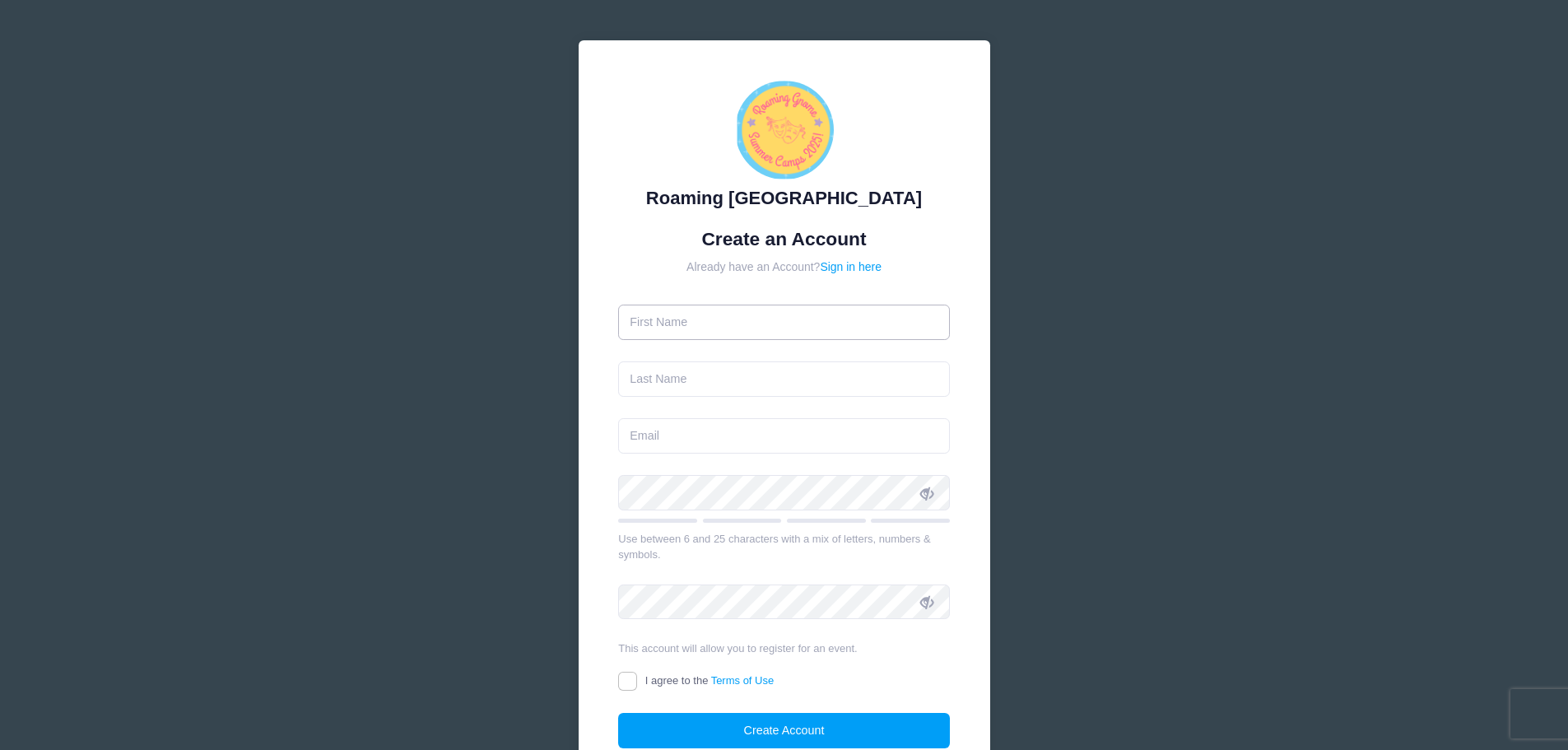
click at [775, 328] on input "text" at bounding box center [784, 322] width 332 height 36
type input "[PERSON_NAME]"
type input "Finger"
drag, startPoint x: 688, startPoint y: 441, endPoint x: 699, endPoint y: 445, distance: 11.7
click at [688, 441] on input "email" at bounding box center [784, 436] width 332 height 36
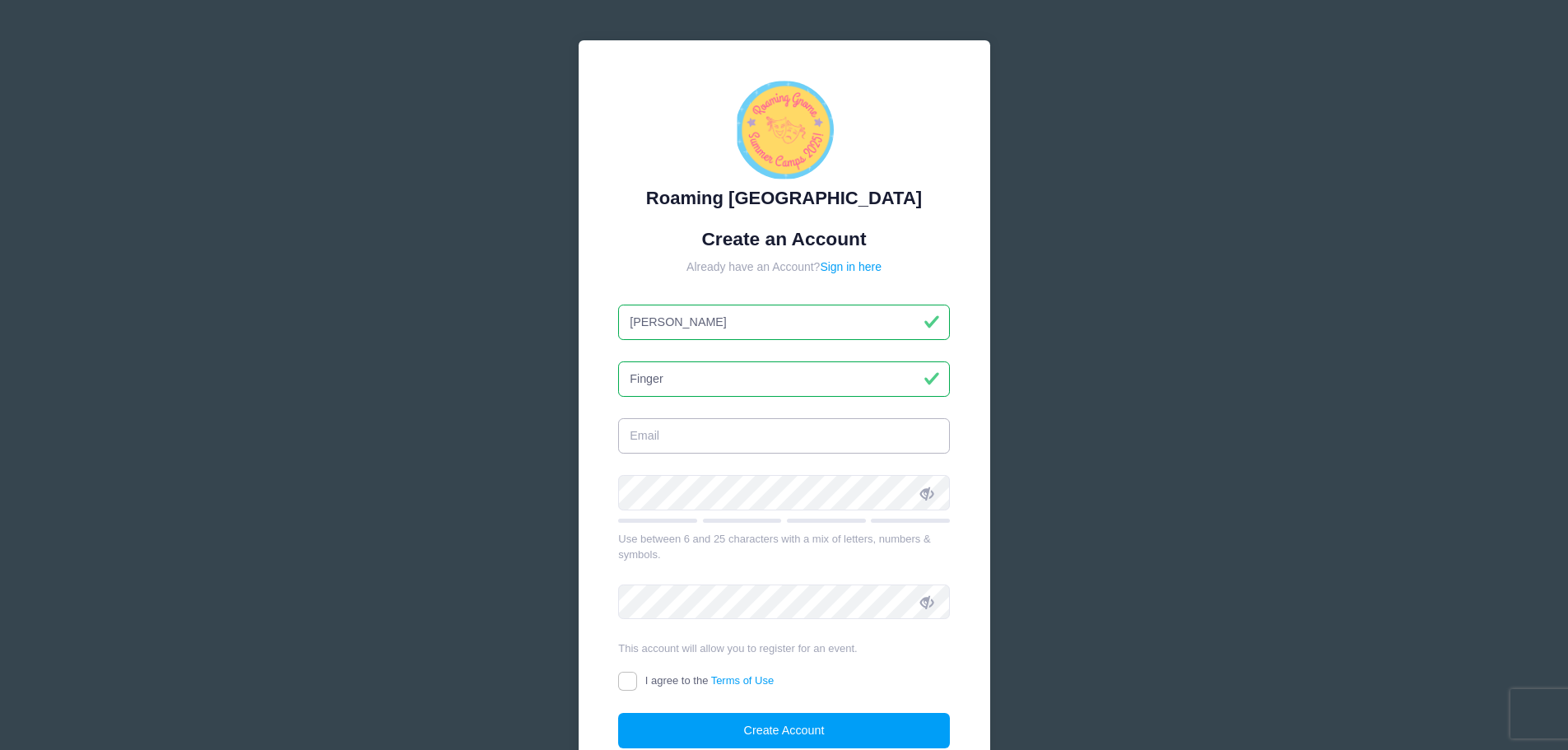
type input "[EMAIL_ADDRESS][DOMAIN_NAME]"
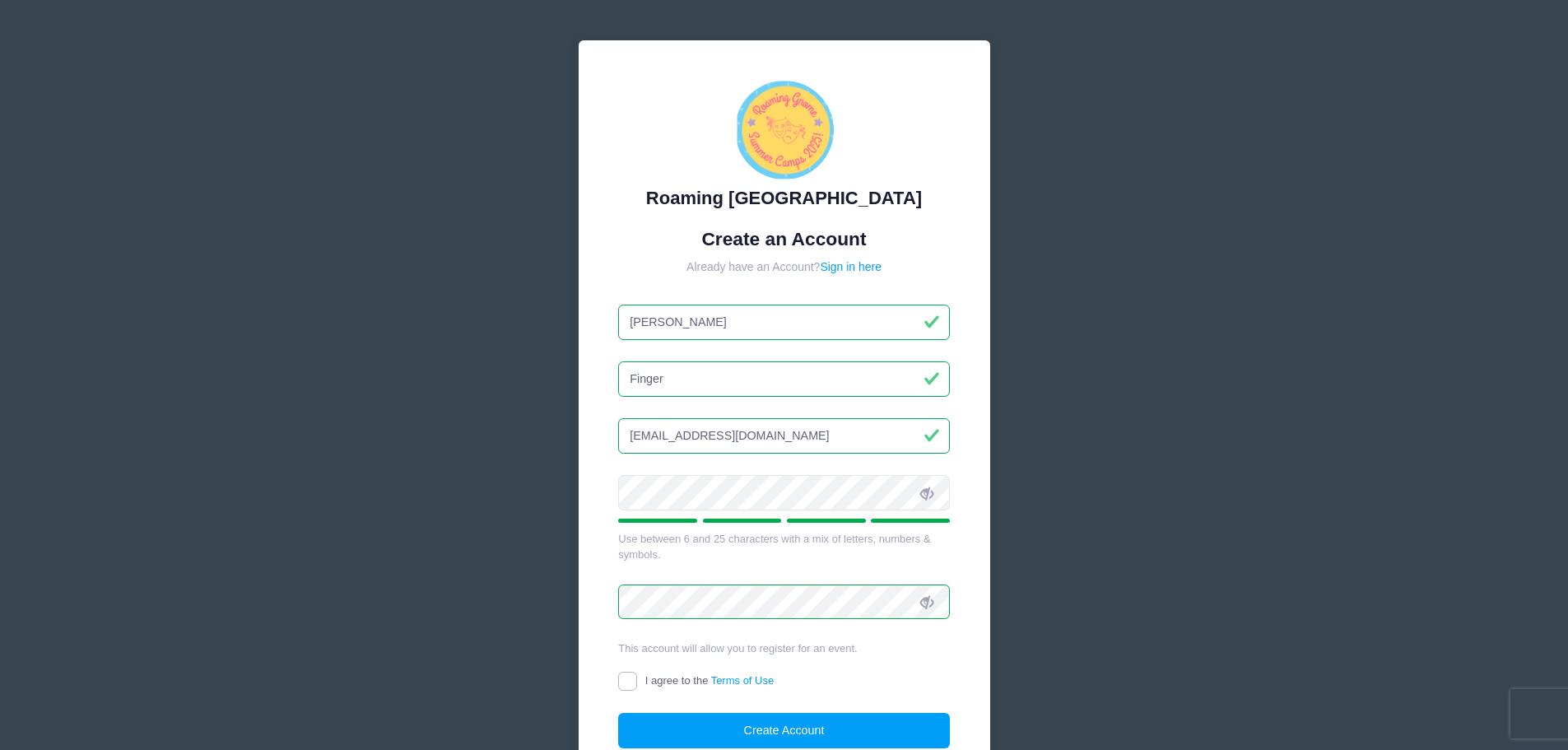
click at [623, 682] on input "I agree to the Terms of Use" at bounding box center [627, 681] width 19 height 19
checkbox input "true"
click at [646, 738] on button "Create Account" at bounding box center [784, 730] width 332 height 36
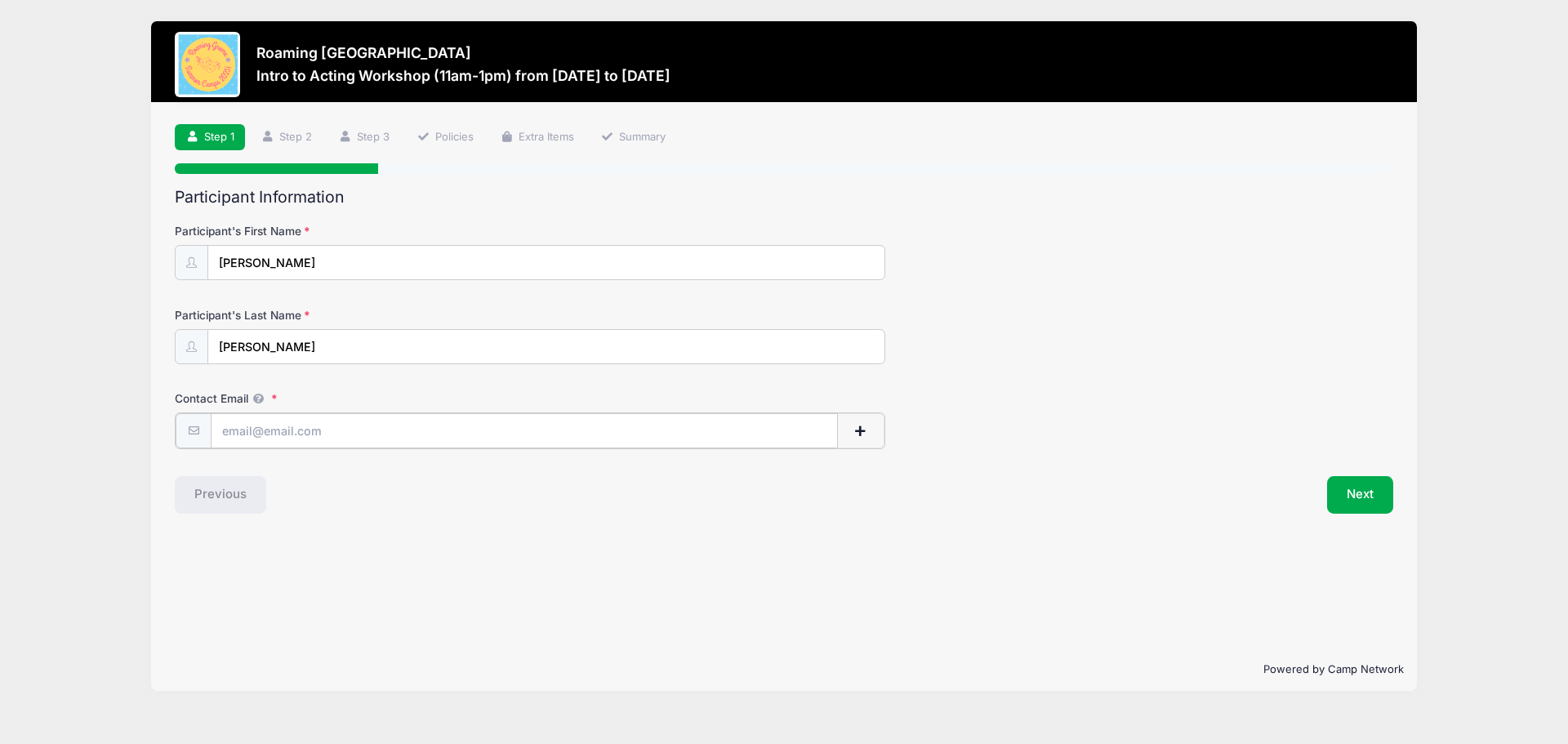
click at [377, 437] on input "Contact Email" at bounding box center [524, 431] width 627 height 35
type input "[EMAIL_ADDRESS][DOMAIN_NAME]"
click at [1366, 505] on button "Next" at bounding box center [1360, 493] width 66 height 38
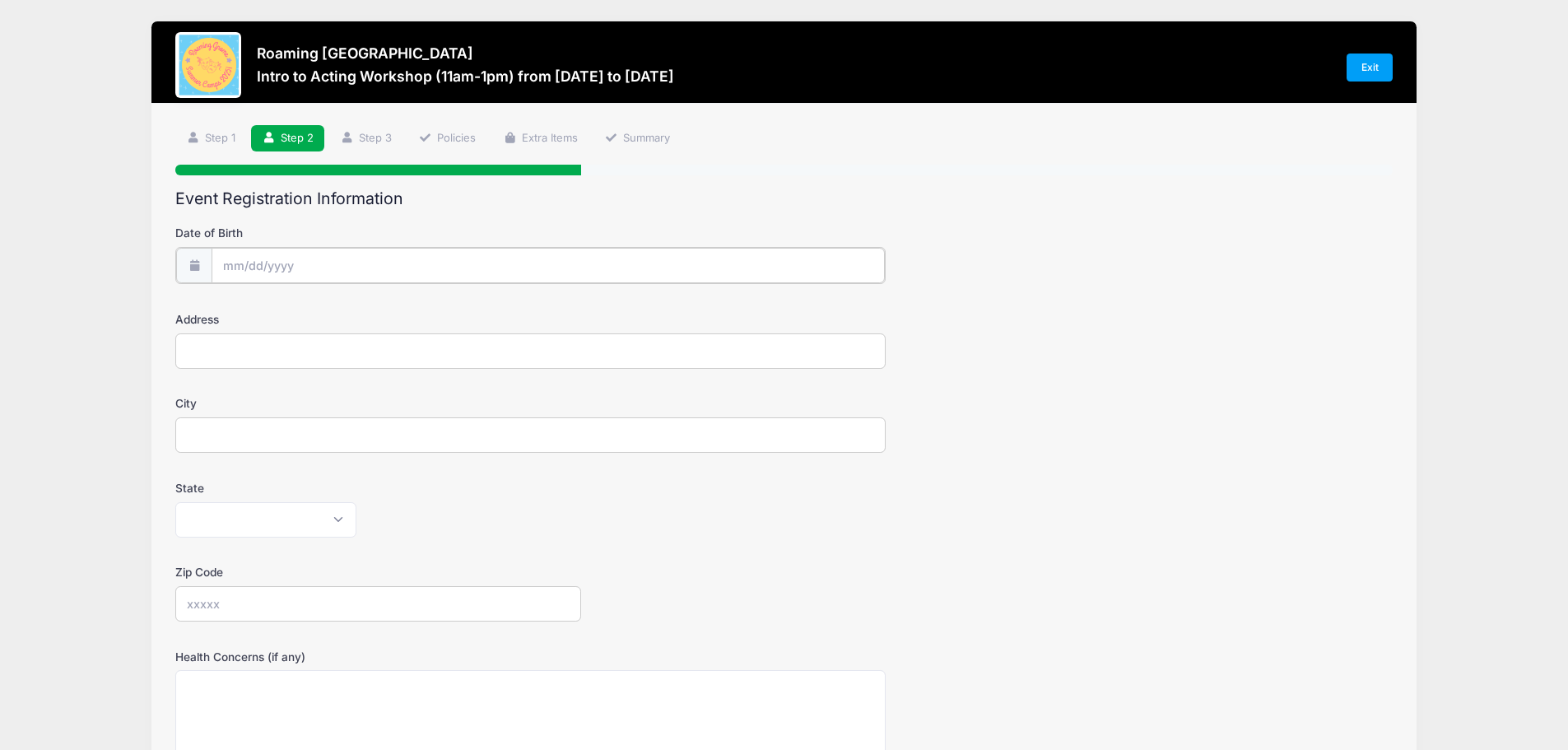
click at [224, 269] on input "Date of Birth" at bounding box center [548, 265] width 674 height 36
click at [385, 316] on span at bounding box center [387, 315] width 12 height 12
click at [385, 313] on span at bounding box center [387, 315] width 12 height 12
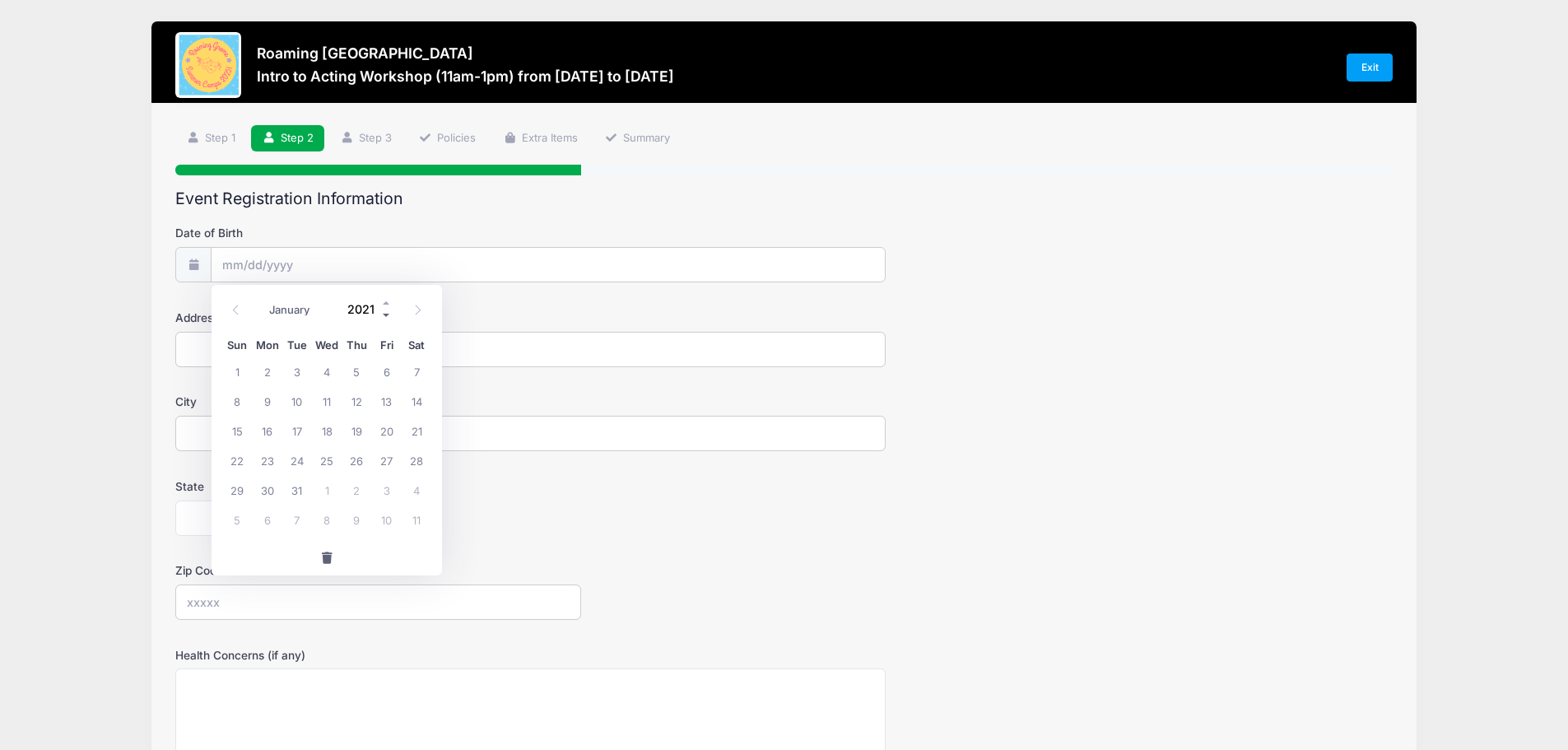
click at [385, 313] on span at bounding box center [387, 315] width 12 height 12
type input "2017"
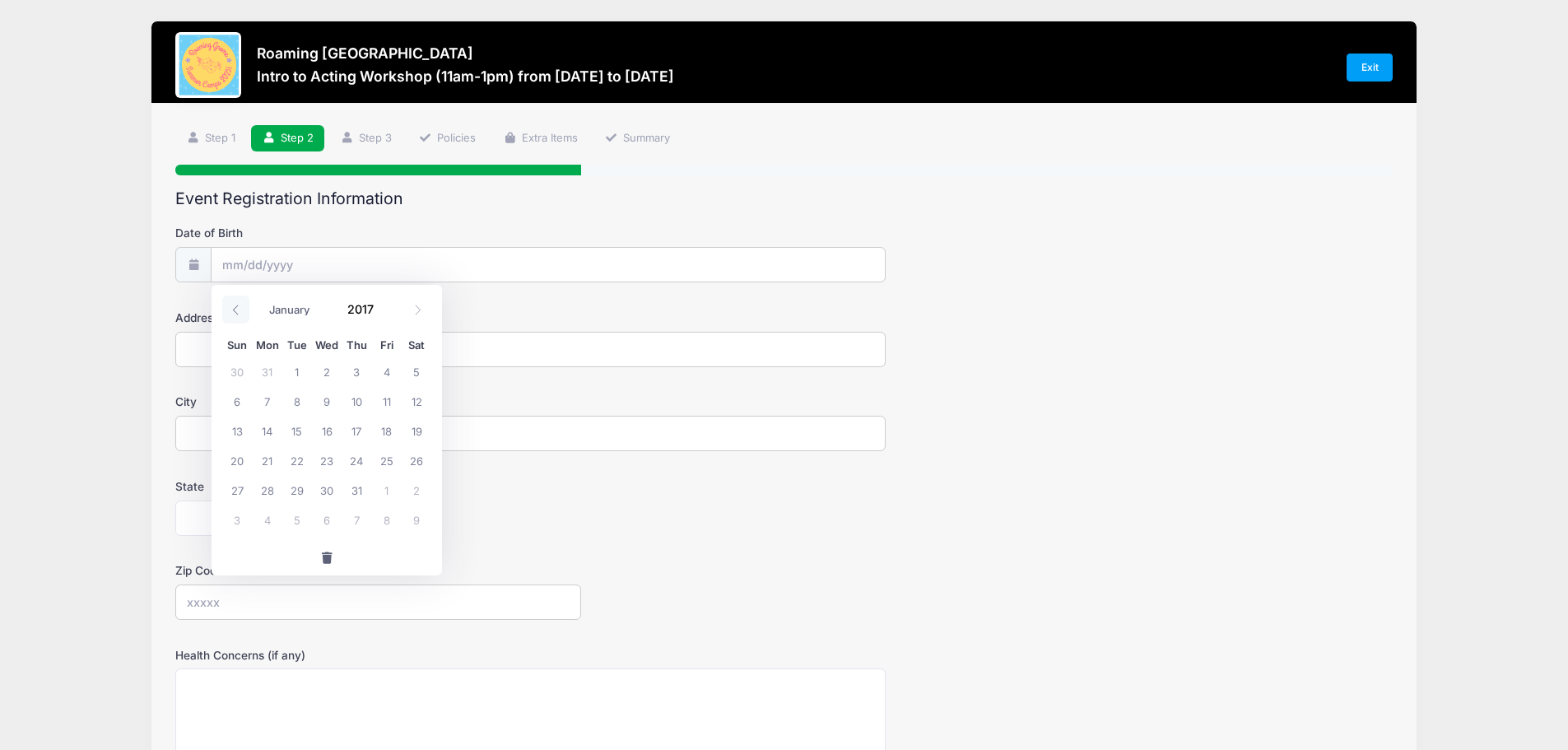
click at [241, 309] on icon at bounding box center [235, 310] width 11 height 11
click at [240, 309] on icon at bounding box center [235, 310] width 11 height 11
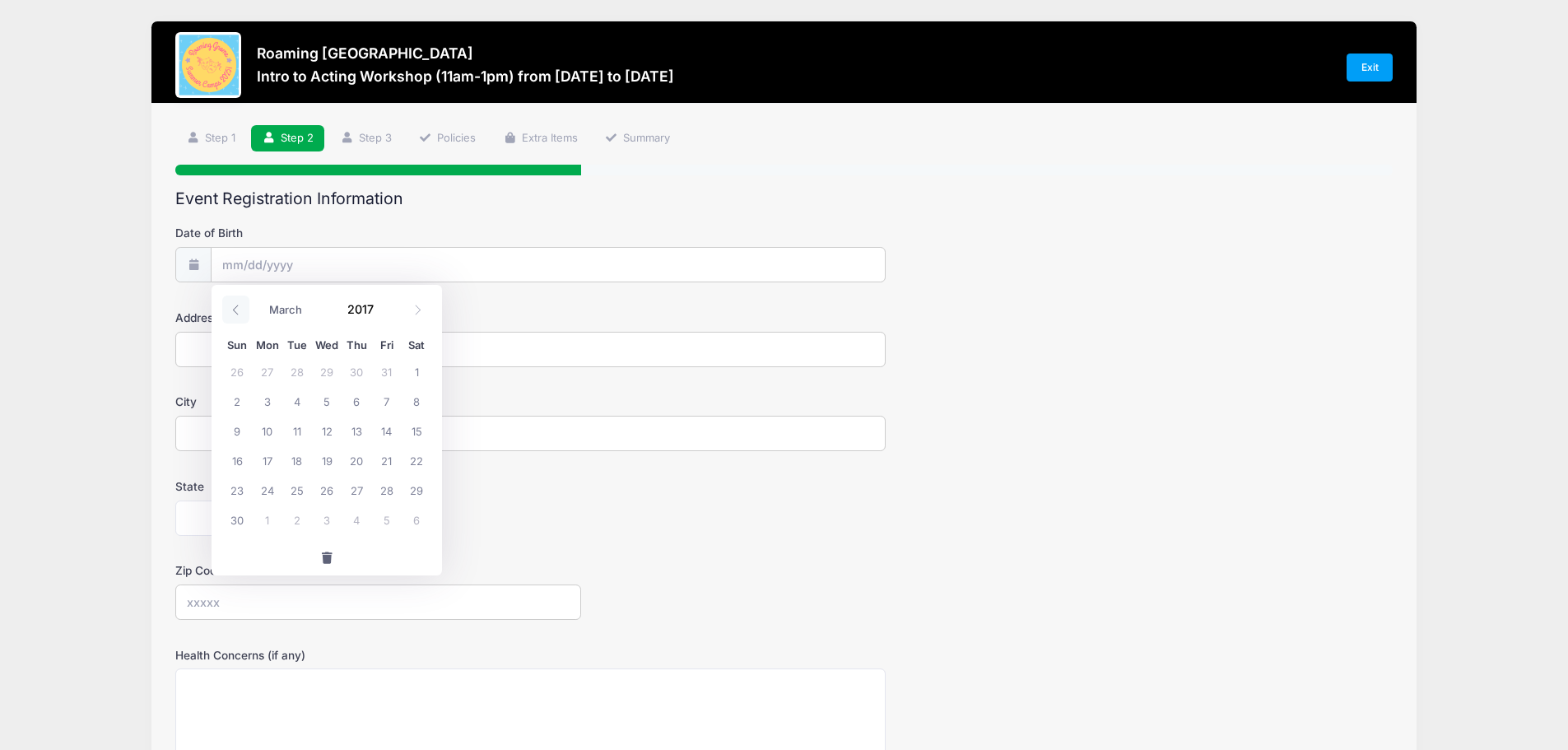
click at [240, 309] on icon at bounding box center [235, 310] width 11 height 11
select select "0"
click at [294, 484] on span "31" at bounding box center [298, 490] width 30 height 30
type input "[DATE]"
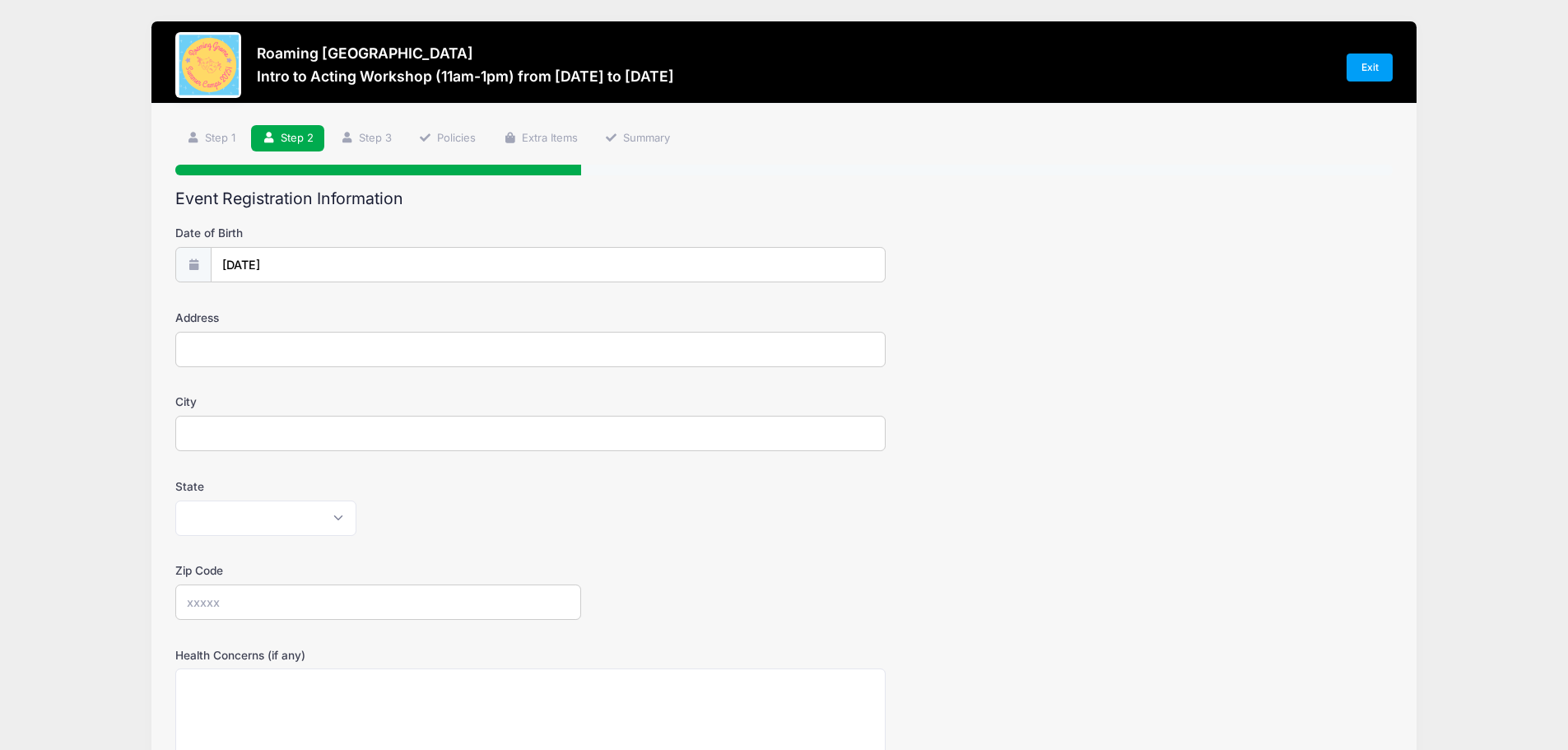
click at [262, 353] on input "Address" at bounding box center [530, 349] width 710 height 36
type input "[STREET_ADDRESS]"
type input "[GEOGRAPHIC_DATA]"
select select "CO"
type input "80207"
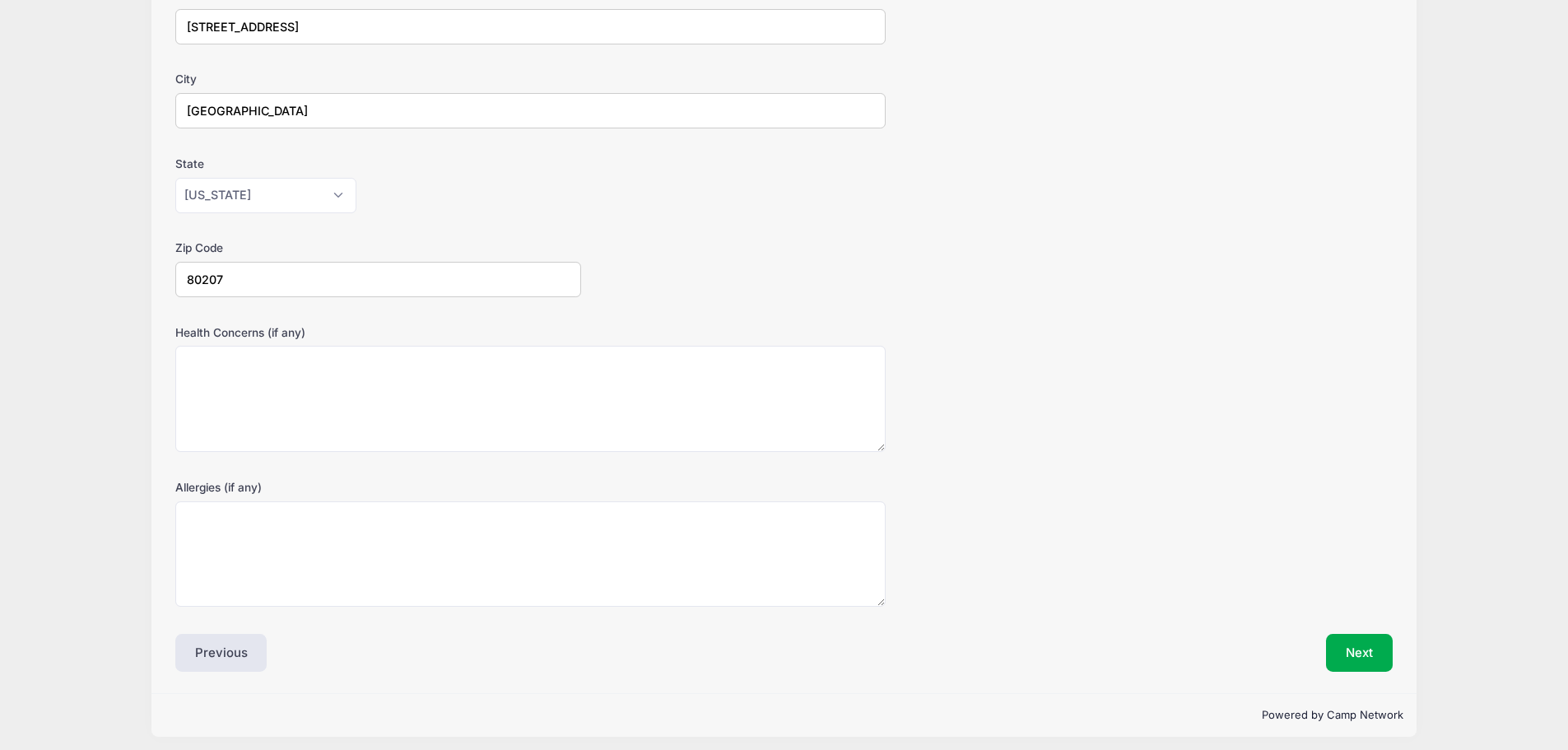
scroll to position [331, 0]
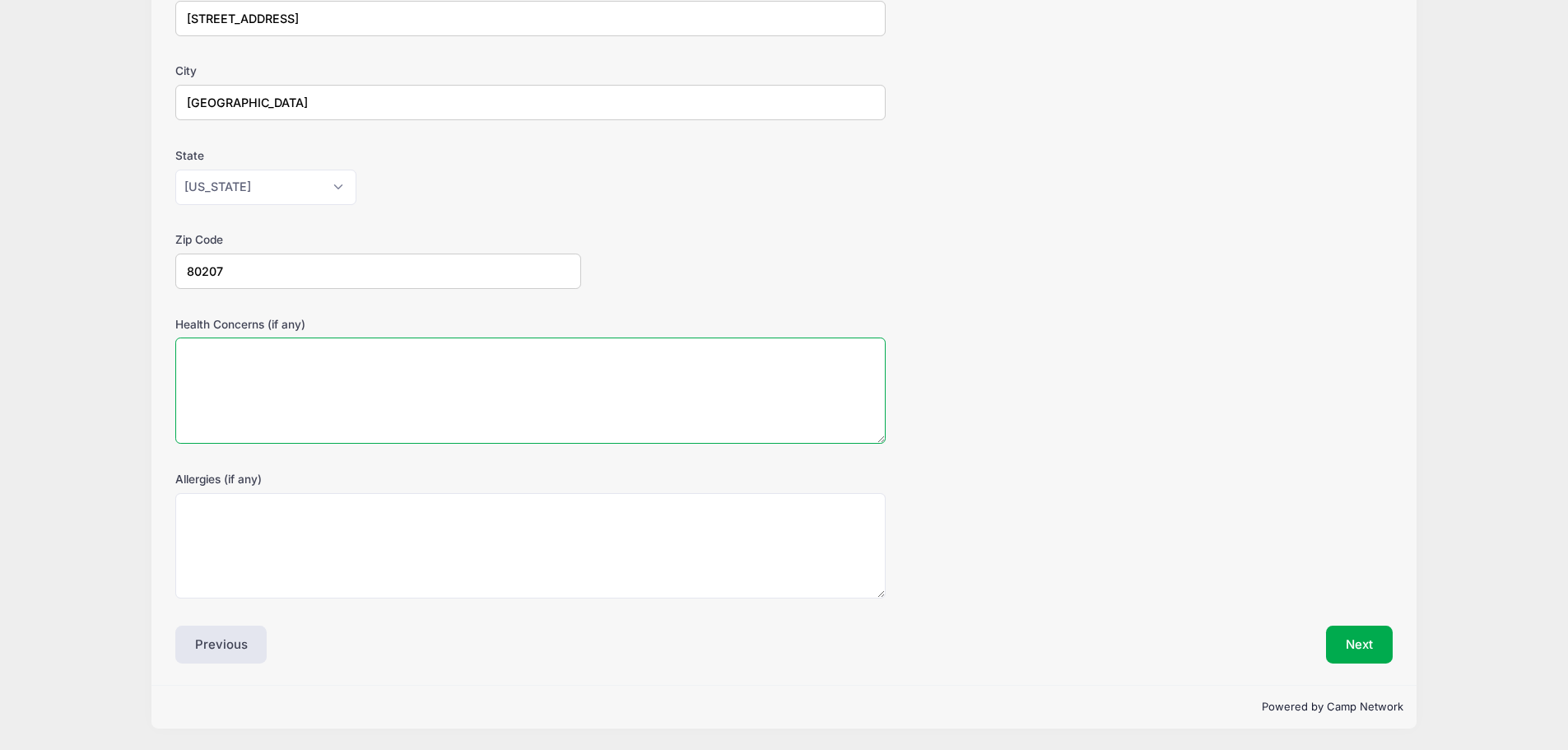
click at [307, 404] on textarea "Health Concerns (if any)" at bounding box center [530, 390] width 710 height 106
type textarea "[MEDICAL_DATA]"
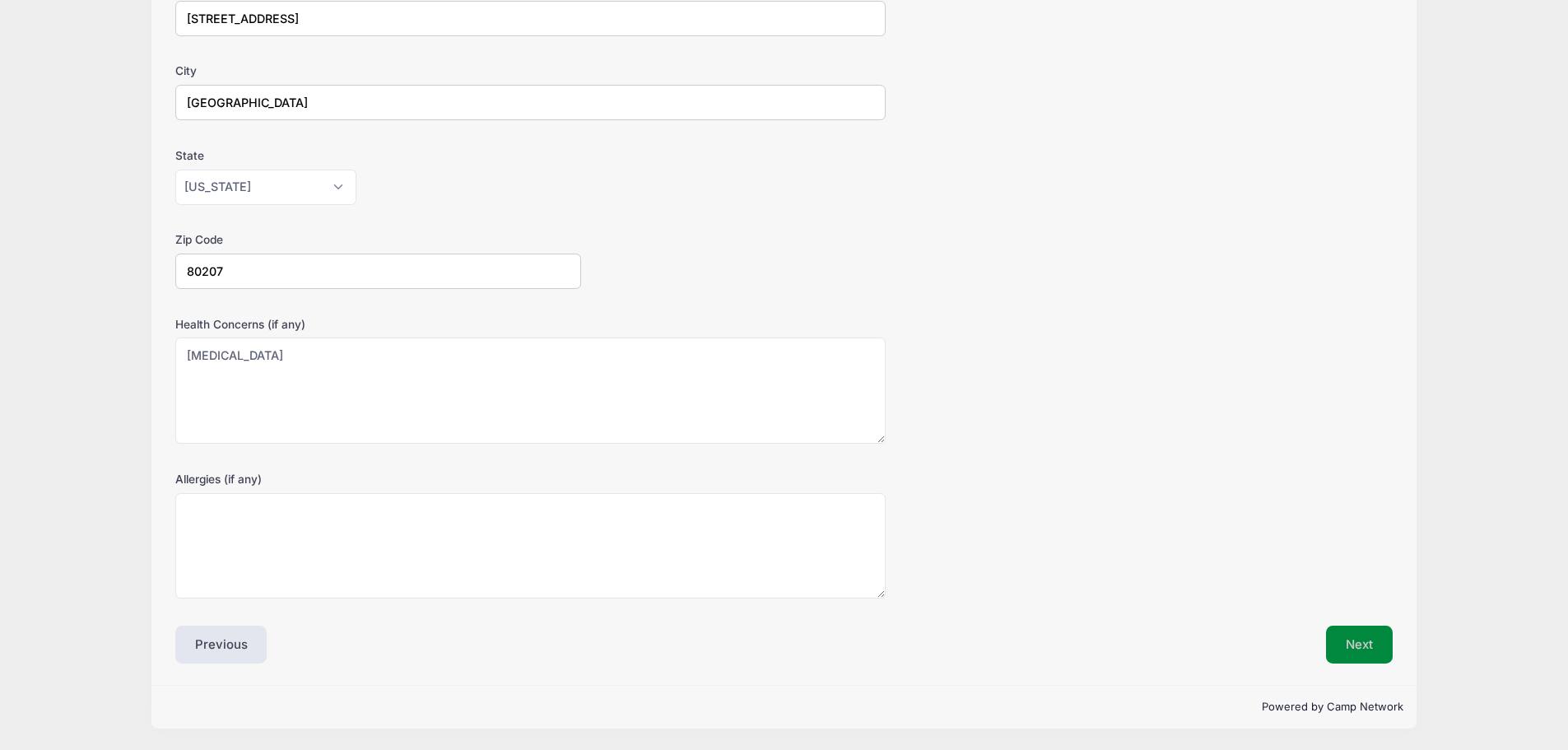
click at [1353, 639] on button "Next" at bounding box center [1359, 645] width 66 height 38
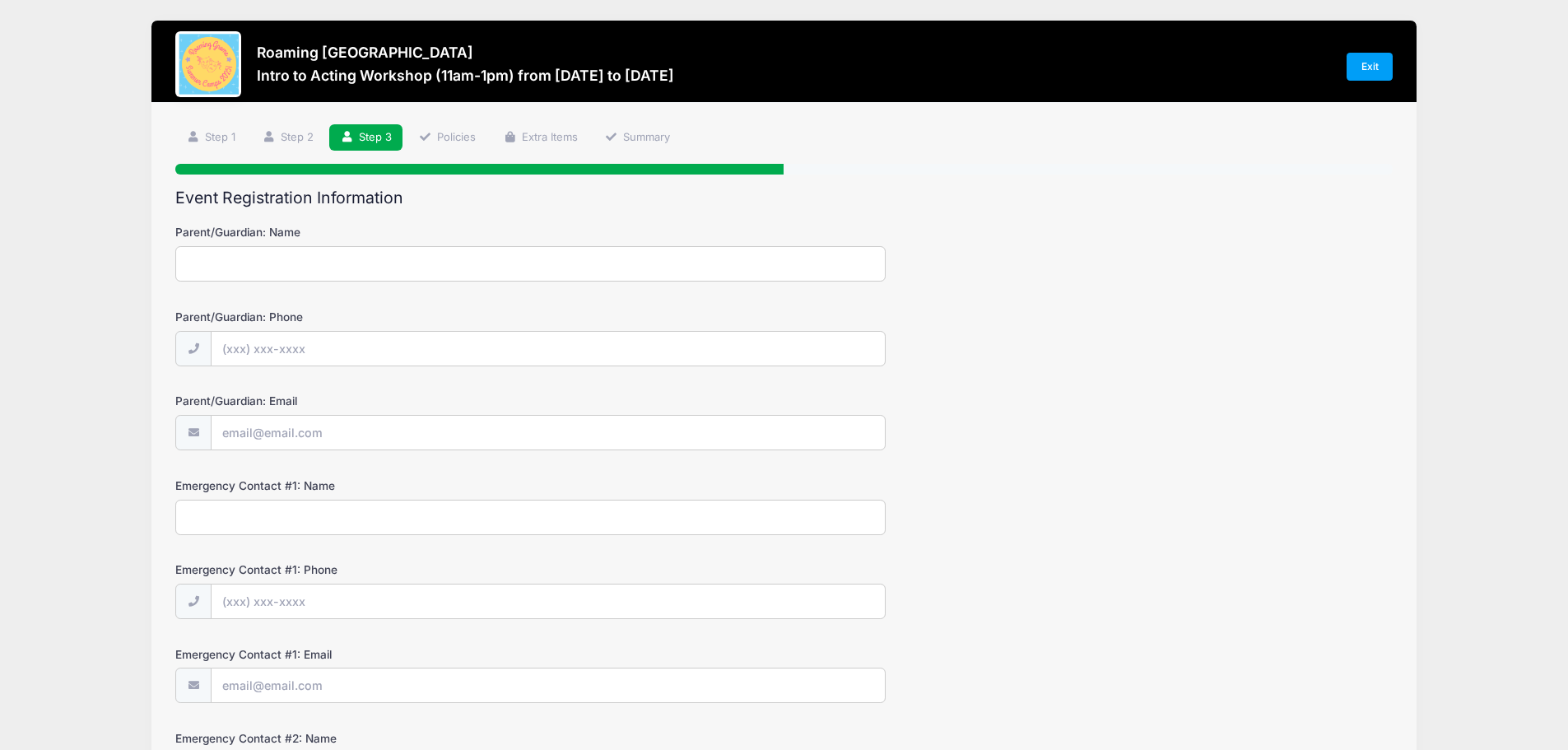
scroll to position [0, 0]
click at [293, 269] on input "Parent/Guardian: Name" at bounding box center [530, 264] width 710 height 36
type input "[PERSON_NAME]"
type input "[PHONE_NUMBER]"
click at [260, 443] on input "Parent/Guardian: Email" at bounding box center [548, 434] width 674 height 36
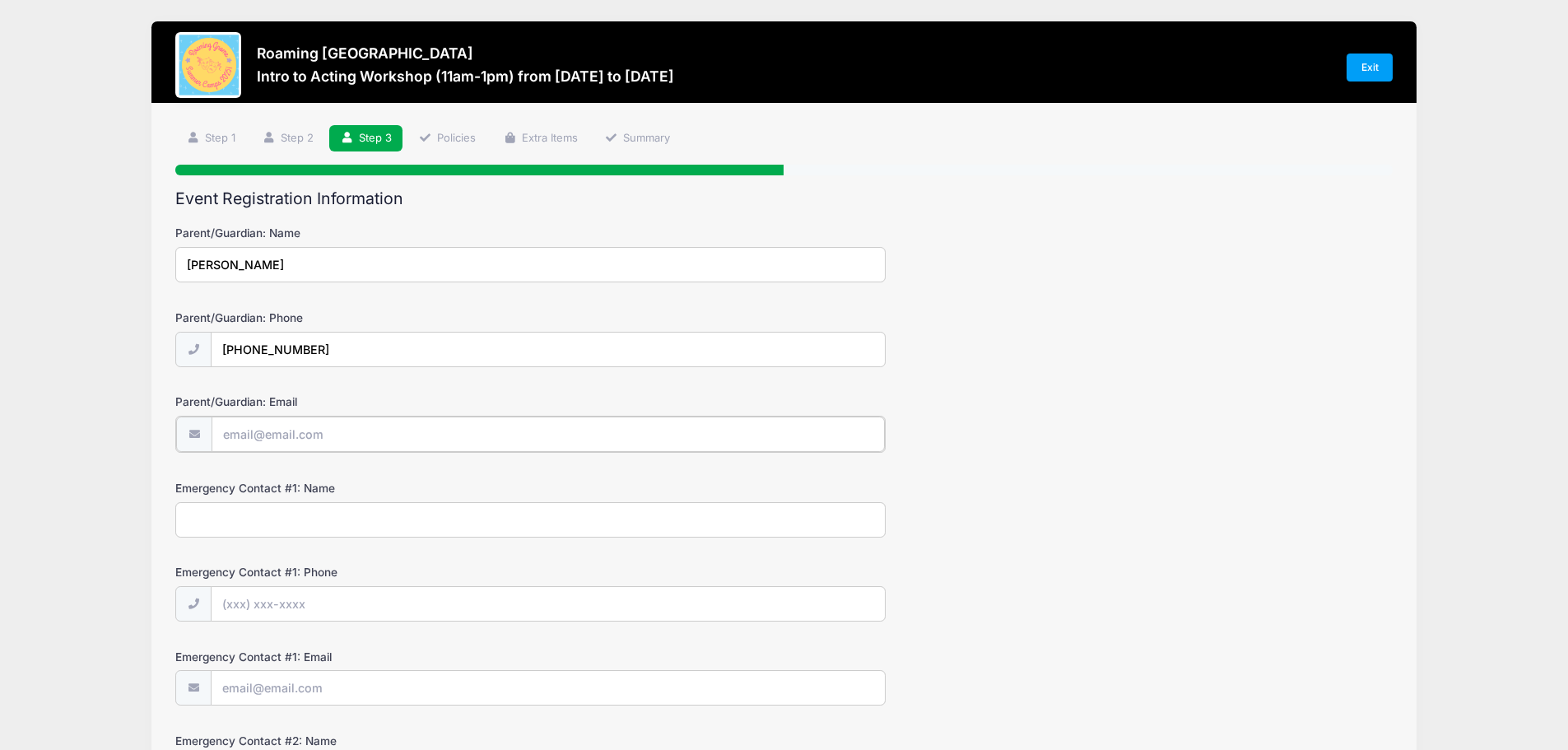
type input "[EMAIL_ADDRESS][DOMAIN_NAME]"
click at [248, 523] on input "Emergency Contact #1: Name" at bounding box center [530, 518] width 710 height 36
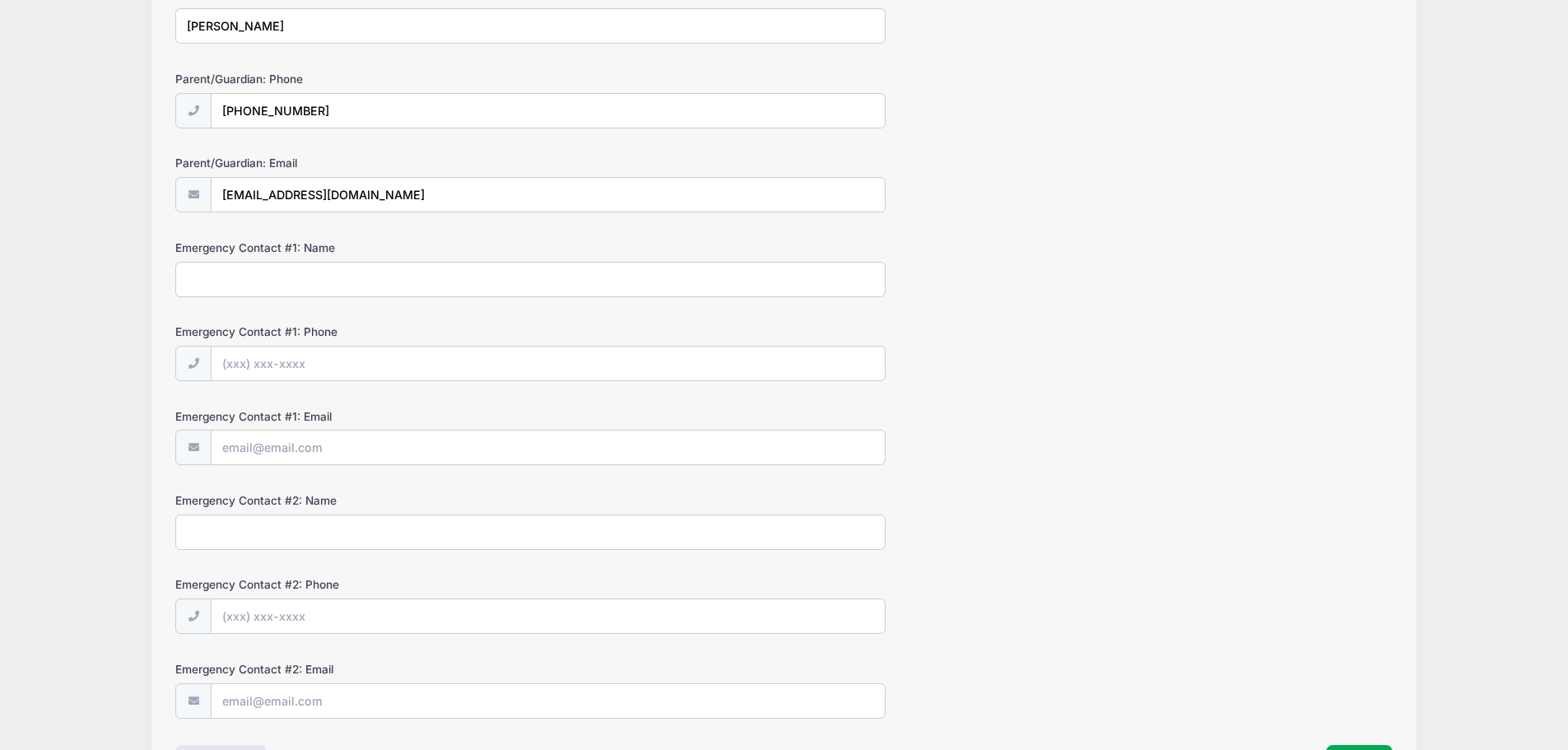
scroll to position [247, 0]
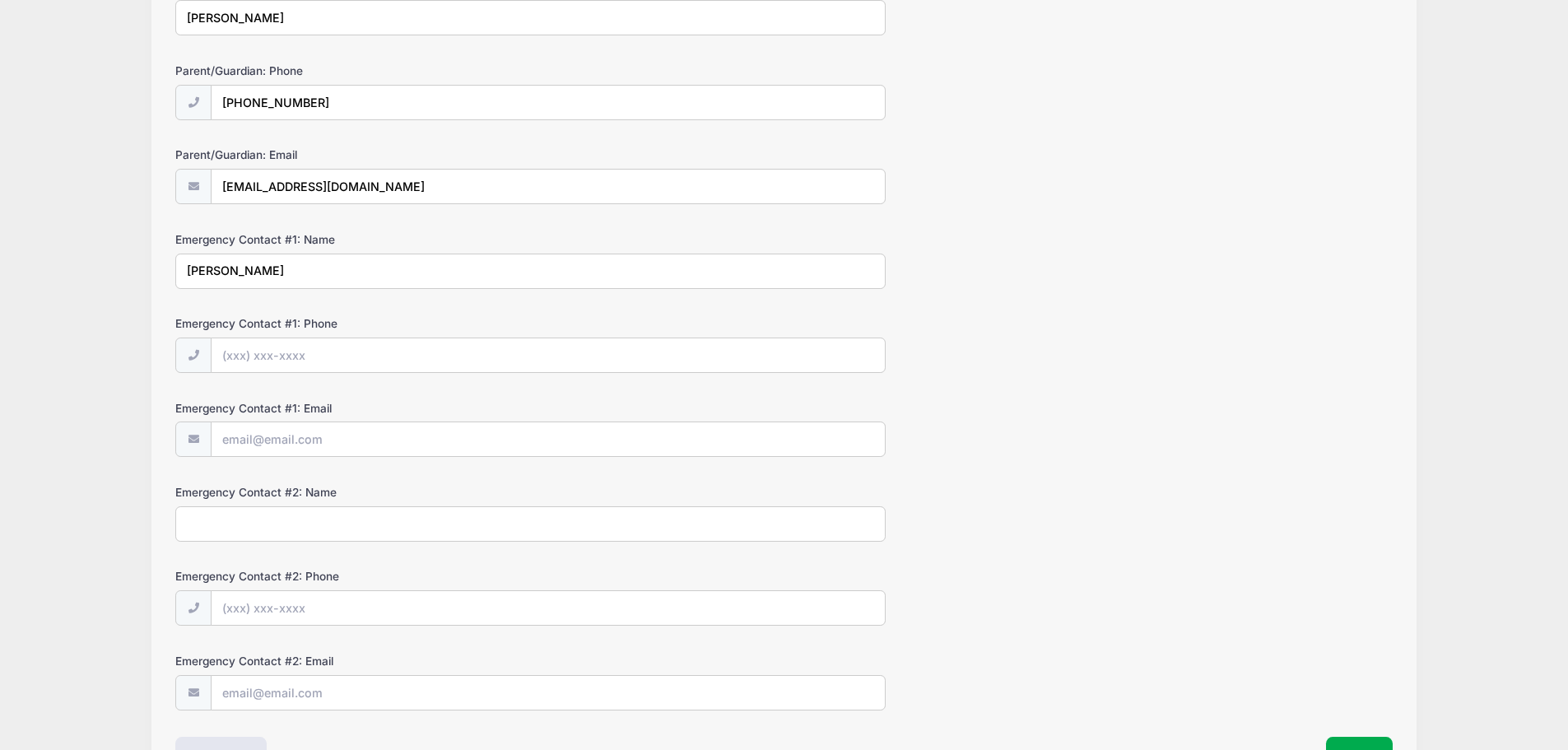
type input "[PERSON_NAME]"
type input "[PHONE_NUMBER]"
type input "[EMAIL_ADDRESS][DOMAIN_NAME]"
click at [297, 523] on input "Emergency Contact #2: Name" at bounding box center [530, 524] width 710 height 36
type input "[PERSON_NAME]"
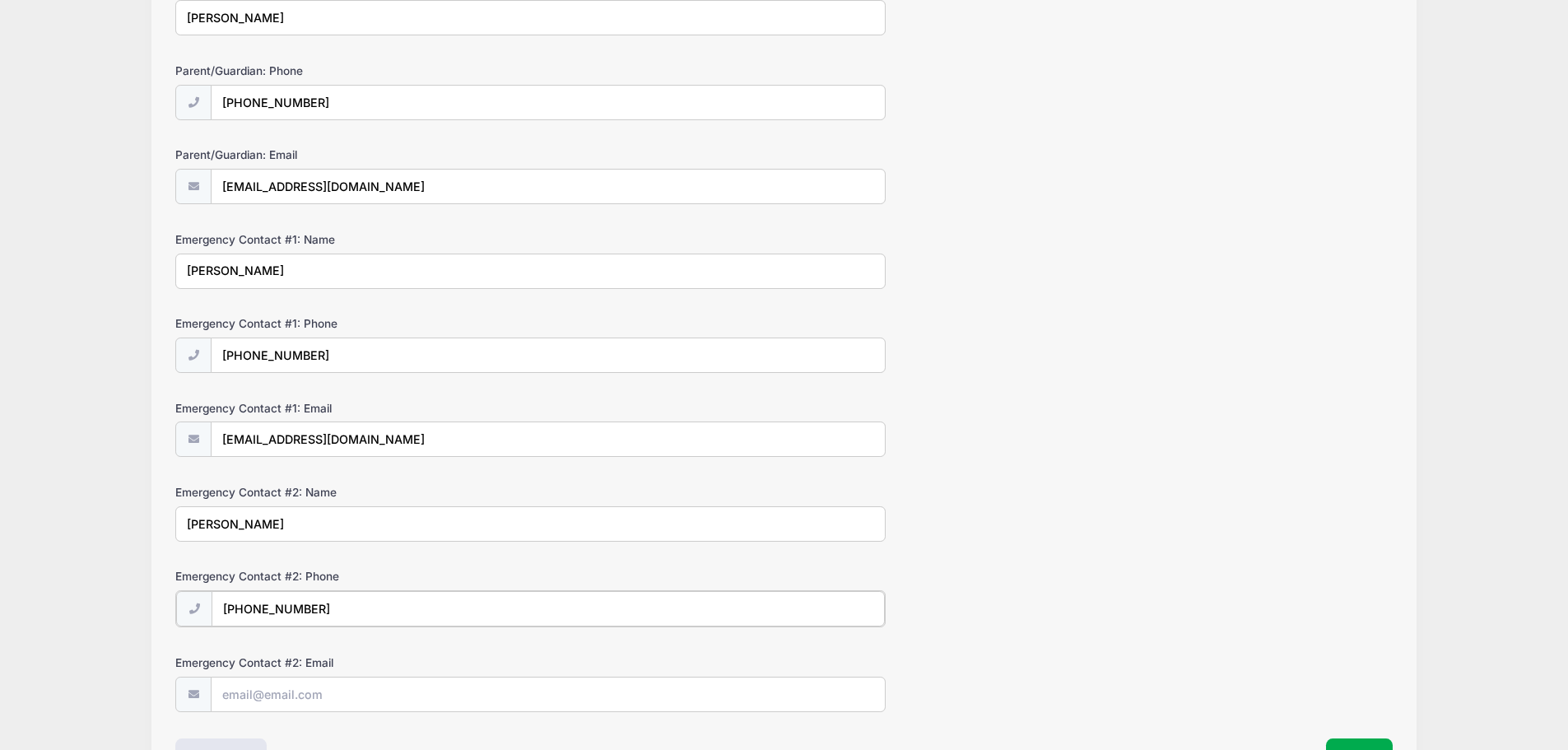
type input "[PHONE_NUMBER]"
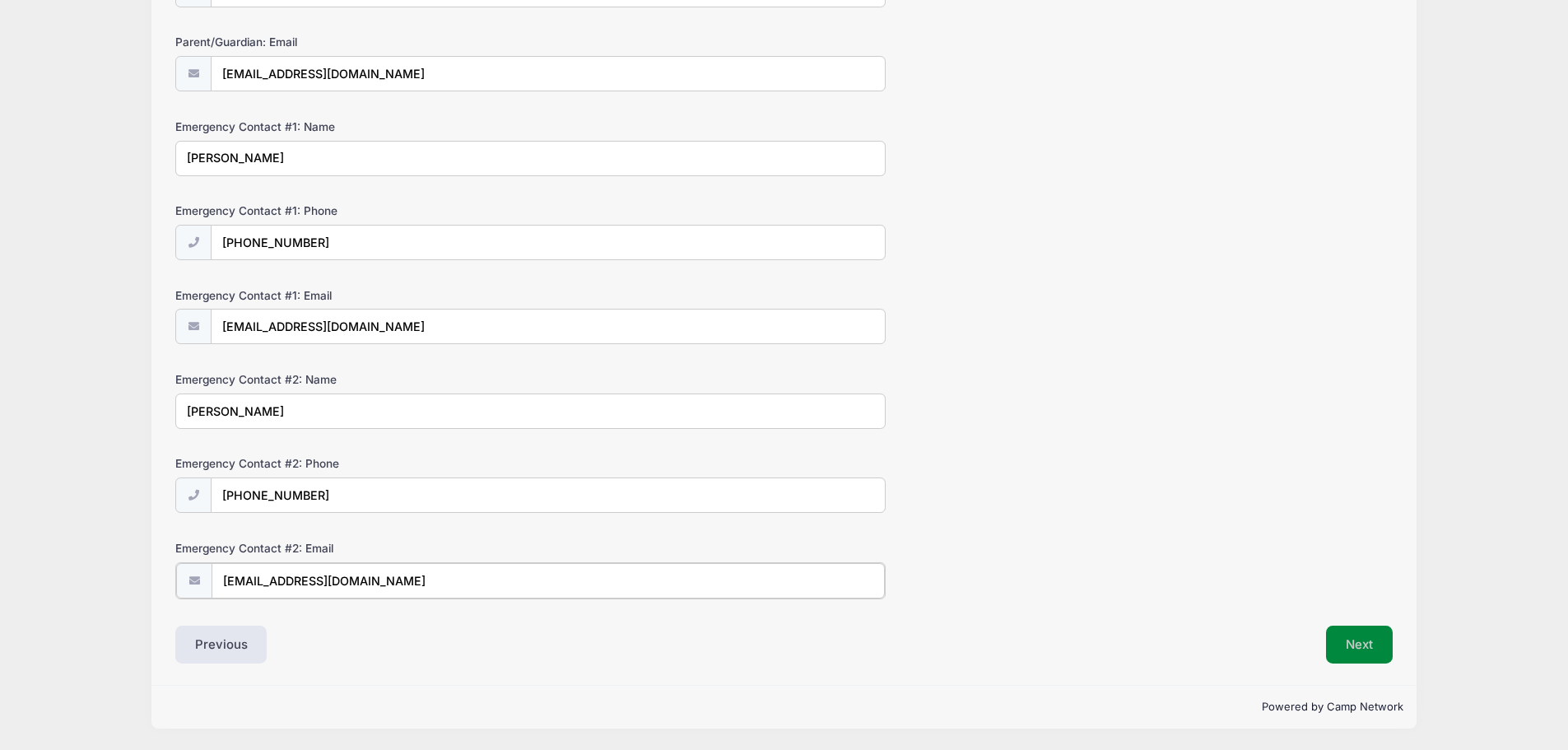
type input "[EMAIL_ADDRESS][DOMAIN_NAME]"
click at [1372, 636] on button "Next" at bounding box center [1359, 645] width 66 height 38
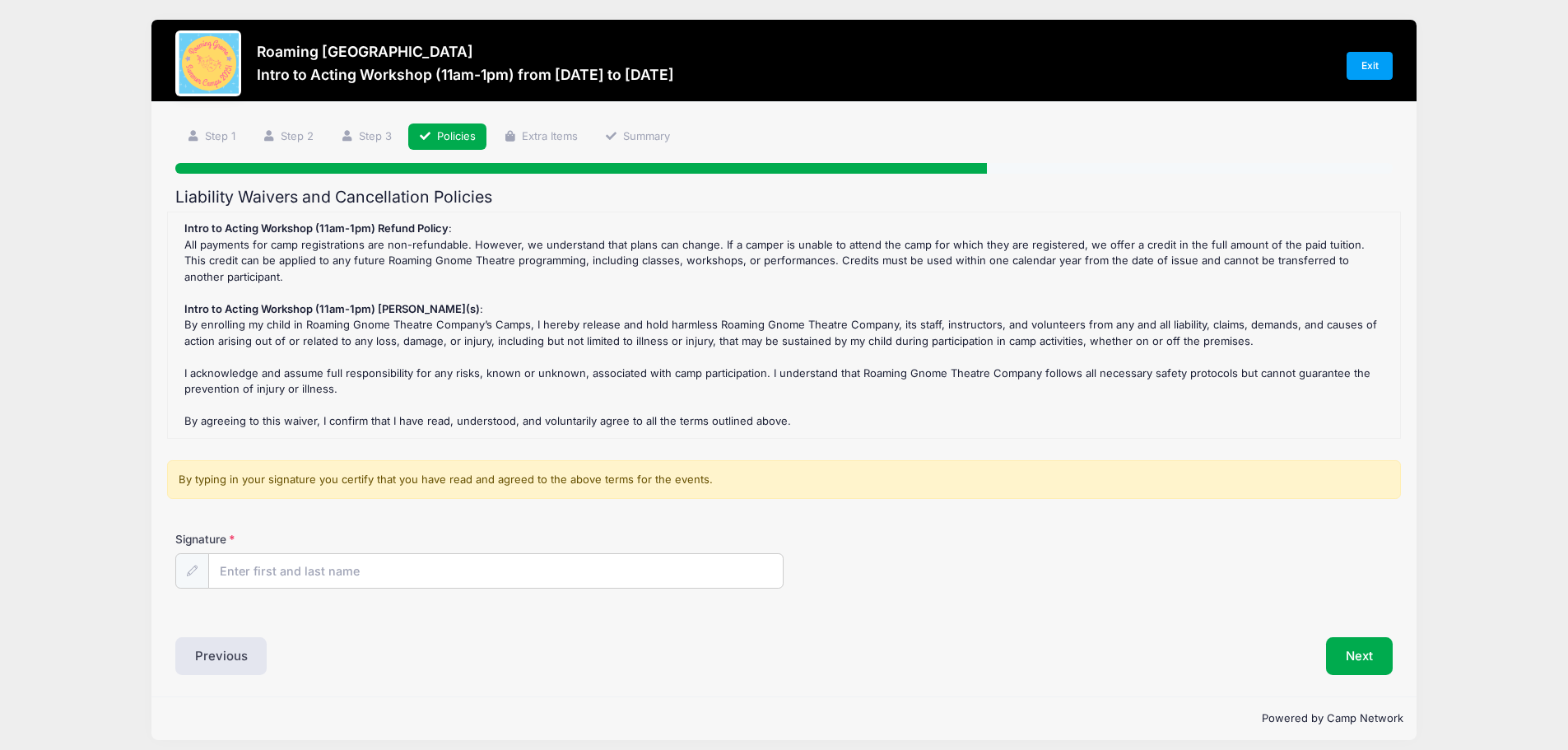
scroll to position [0, 0]
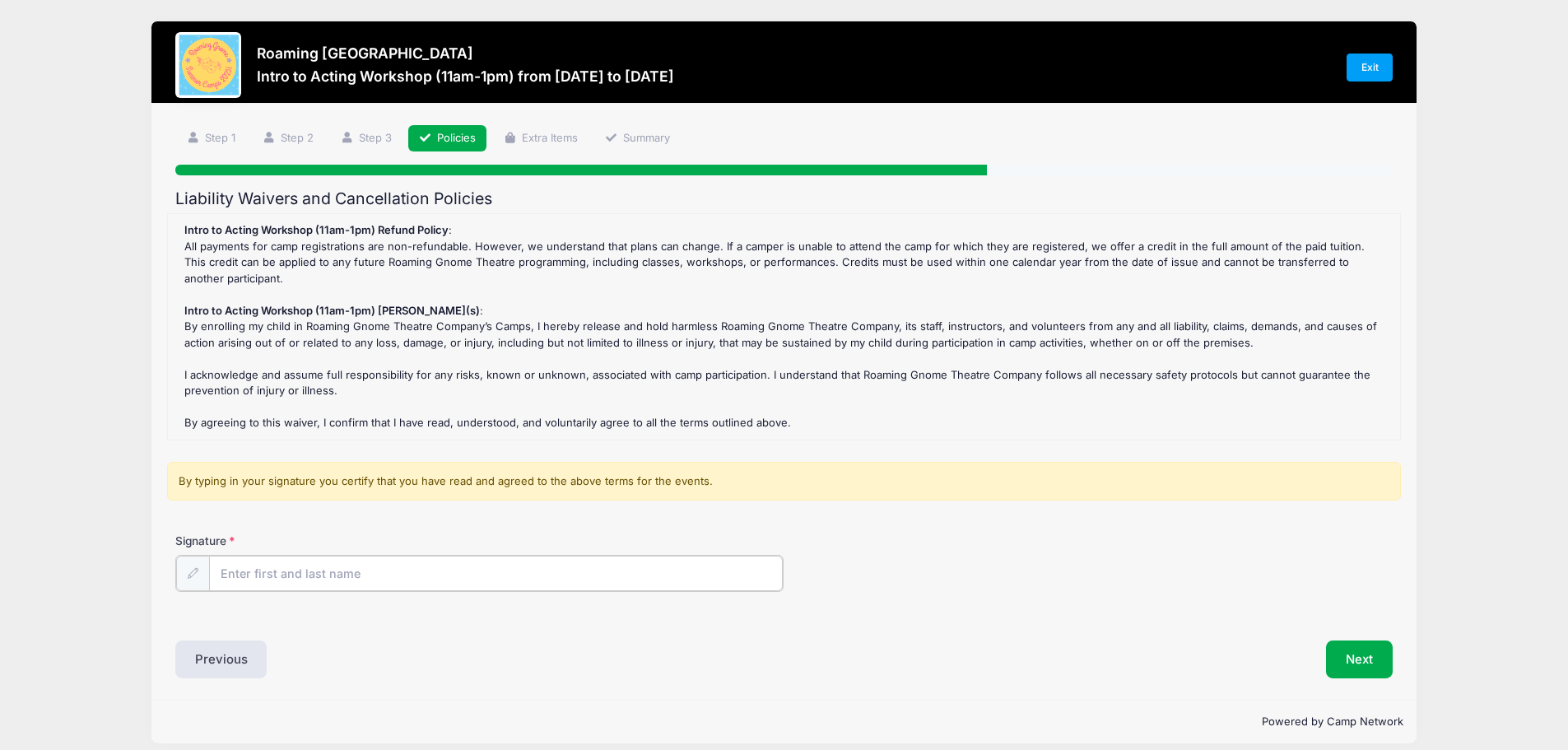
click at [288, 575] on input "Signature" at bounding box center [496, 573] width 574 height 36
type input "[PERSON_NAME]"
click at [1347, 654] on button "Next" at bounding box center [1359, 658] width 66 height 38
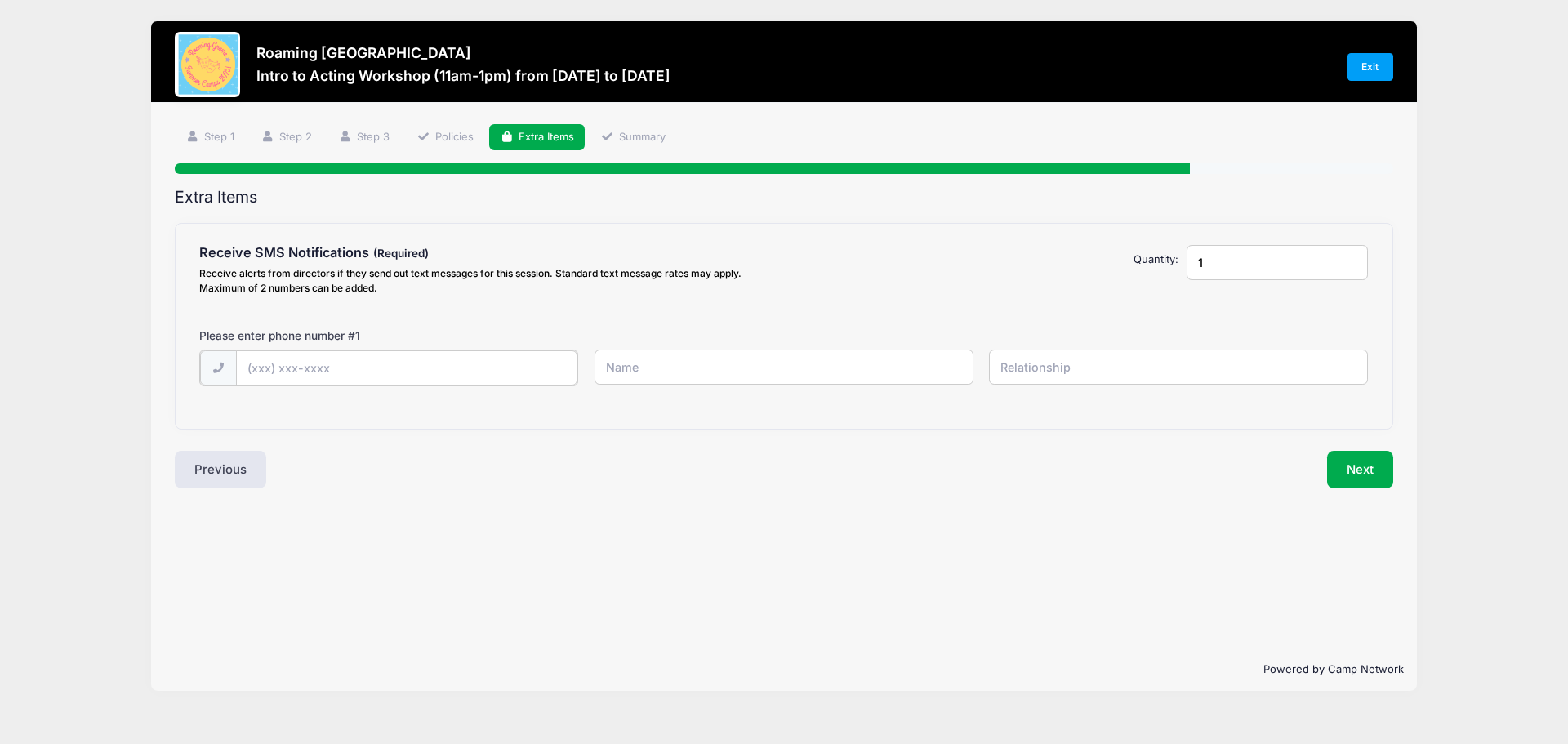
click at [0, 0] on input "text" at bounding box center [0, 0] width 0 height 0
type input "[PHONE_NUMBER]"
type input "[PERSON_NAME]"
type input "Mother"
click at [1366, 464] on button "Next" at bounding box center [1360, 468] width 66 height 38
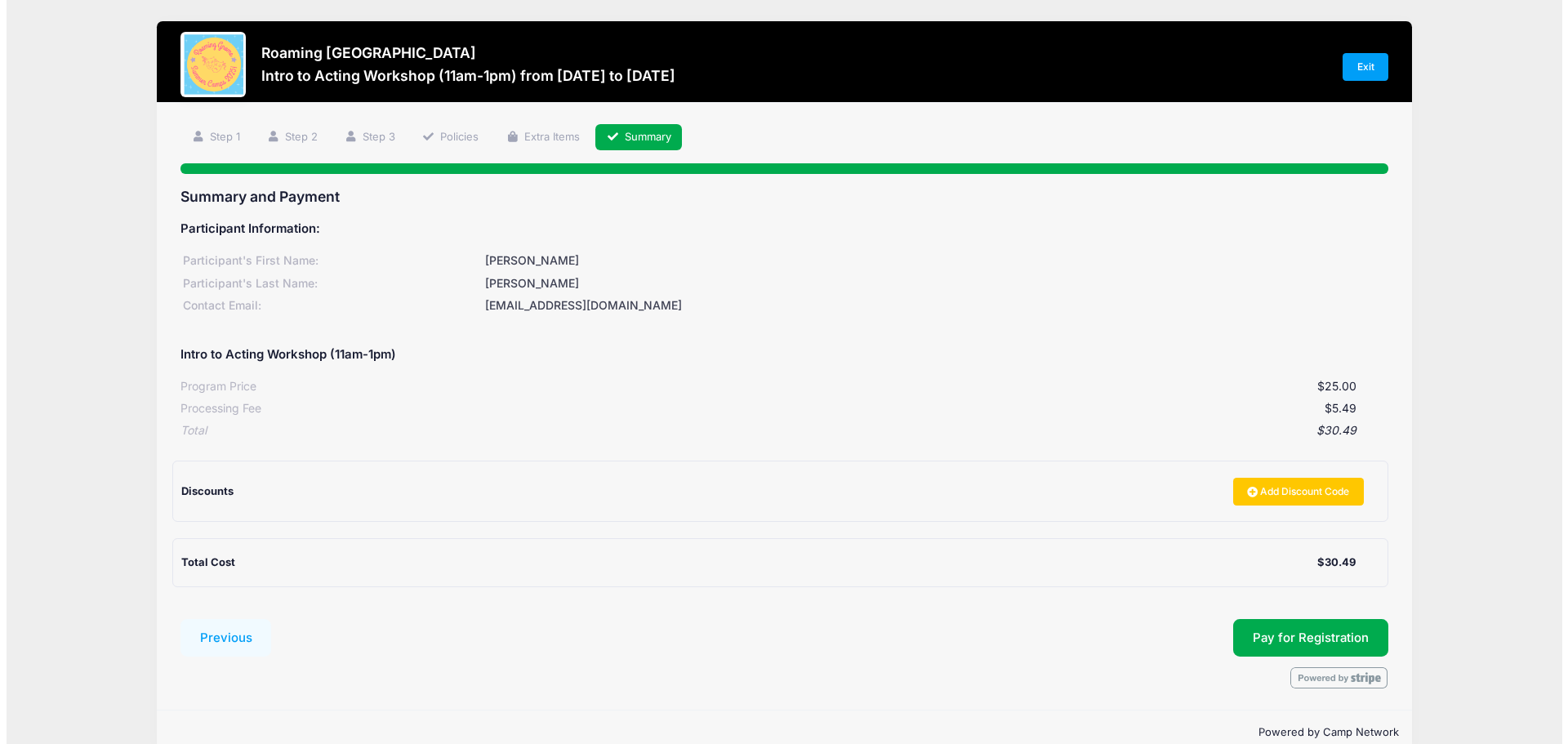
scroll to position [30, 0]
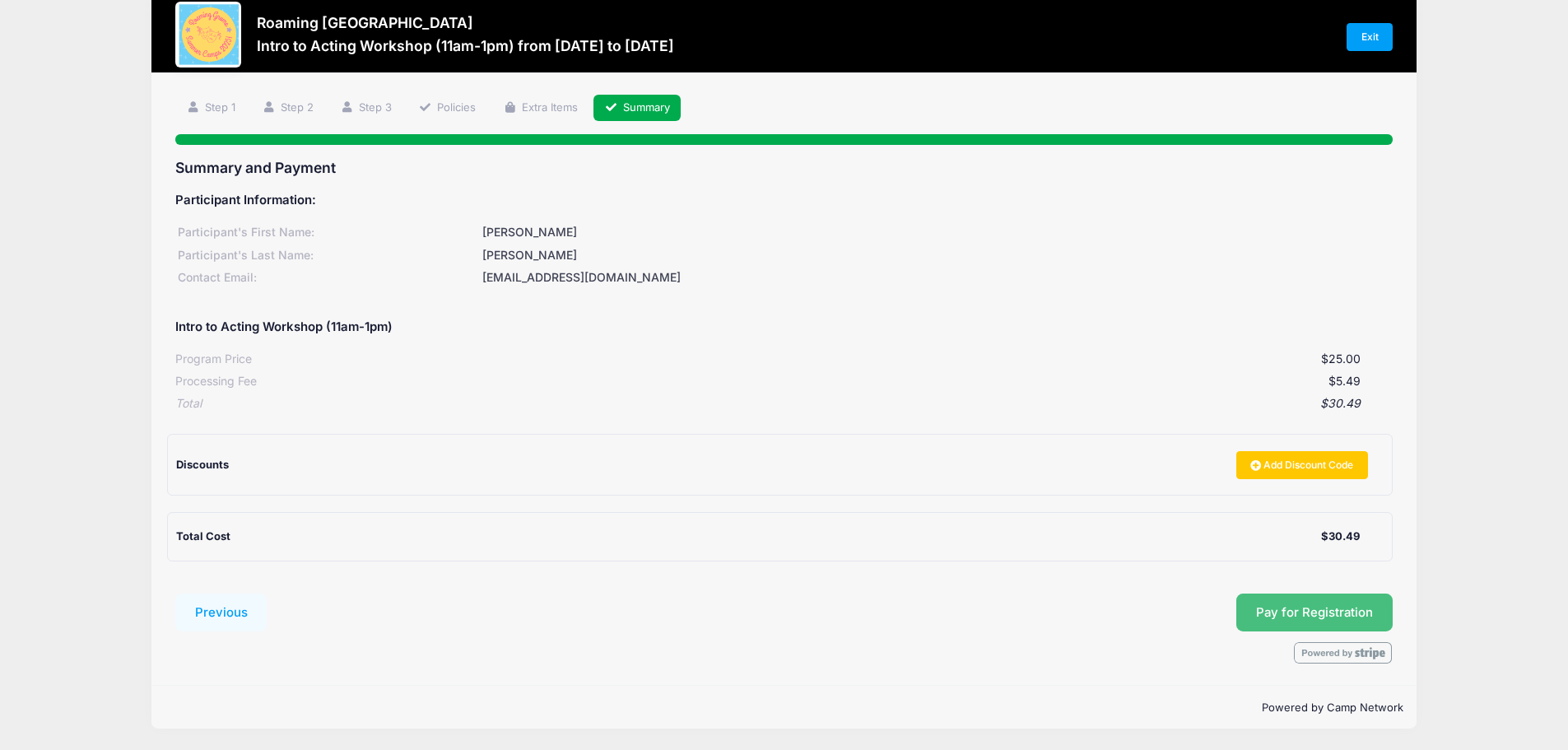
click at [1250, 607] on button "Pay for Registration" at bounding box center [1314, 612] width 157 height 38
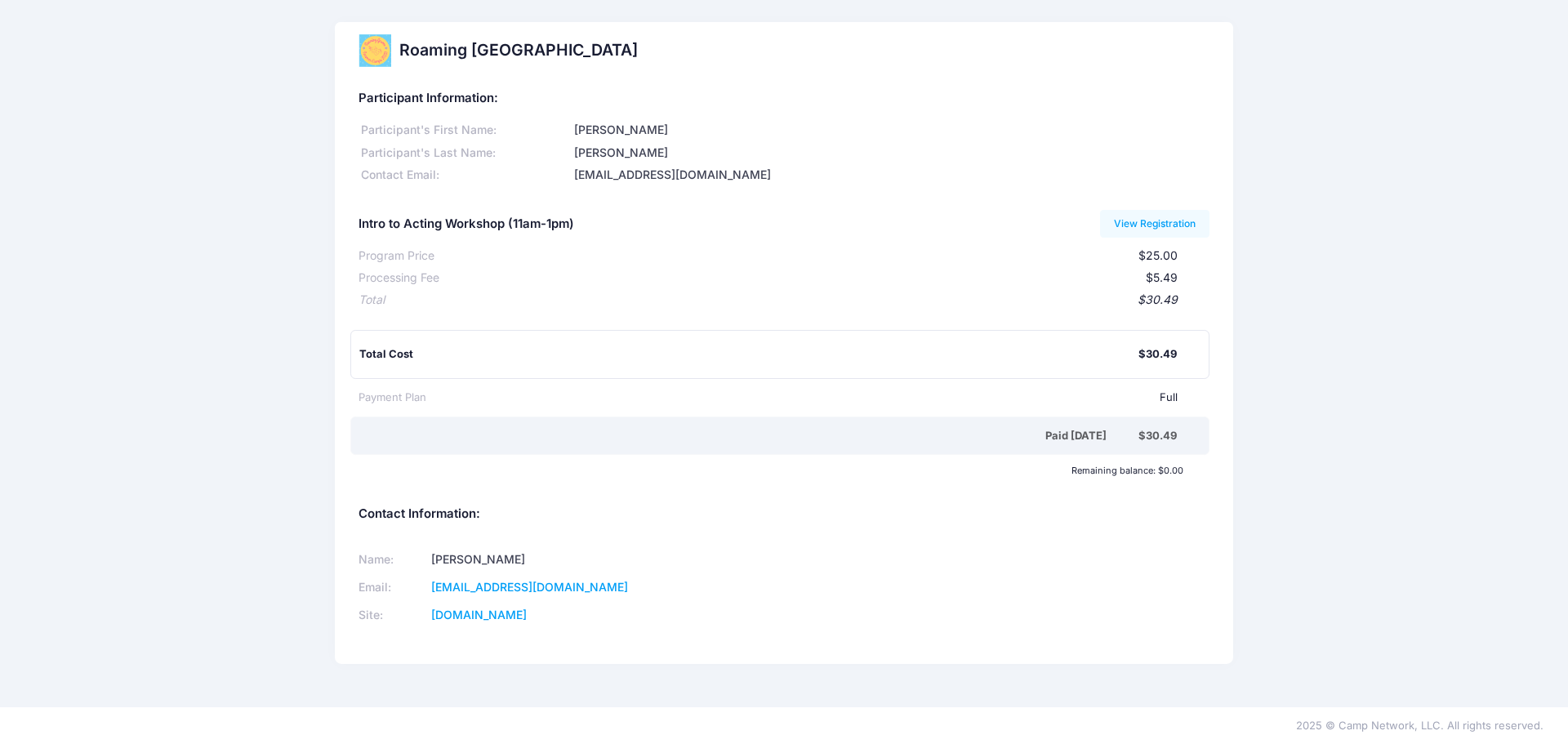
click at [1482, 155] on div "Roaming Gnome Theatre Participant Information: Participant's First Name: Anna P…" at bounding box center [784, 354] width 1568 height 663
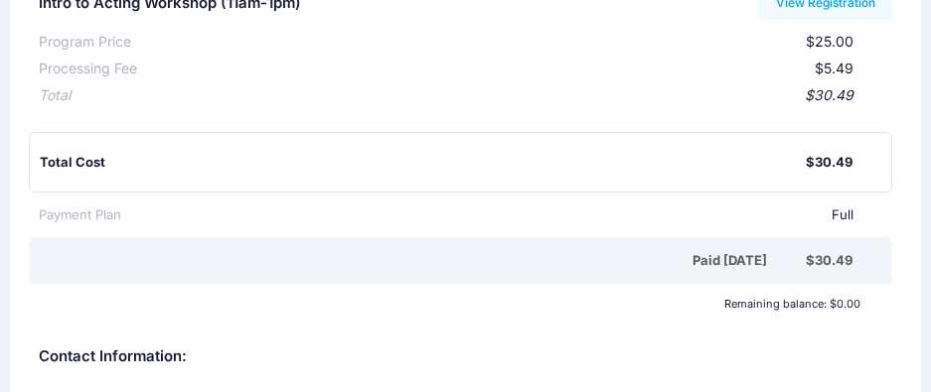
scroll to position [298, 0]
